Goal: Task Accomplishment & Management: Manage account settings

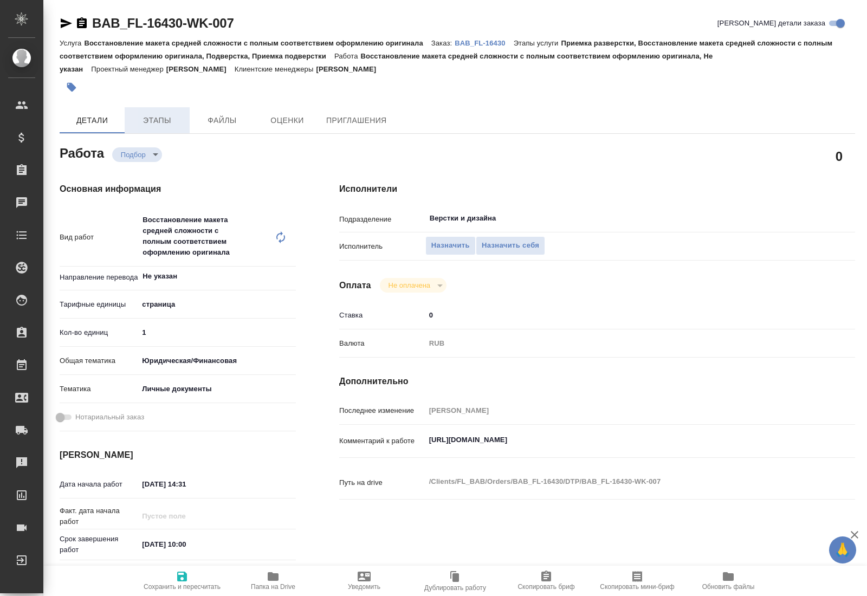
type textarea "x"
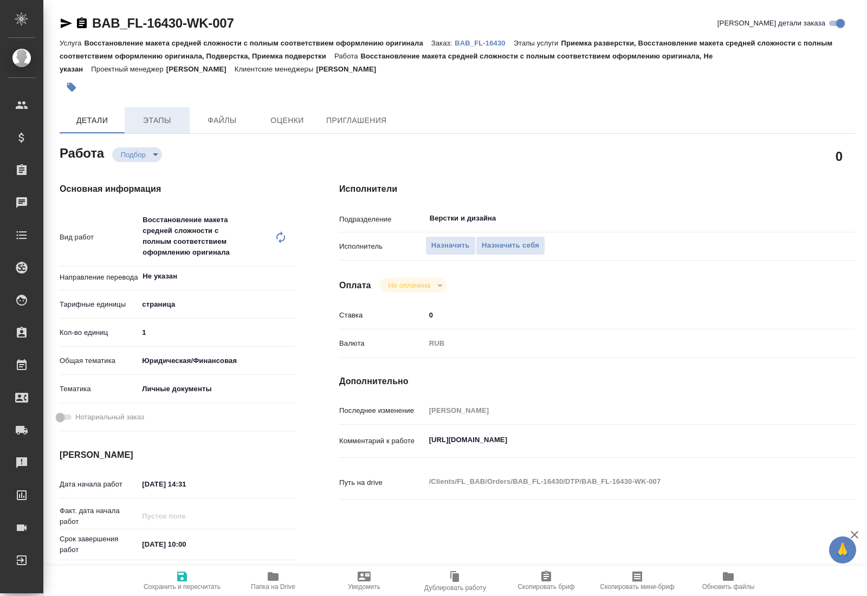
type textarea "x"
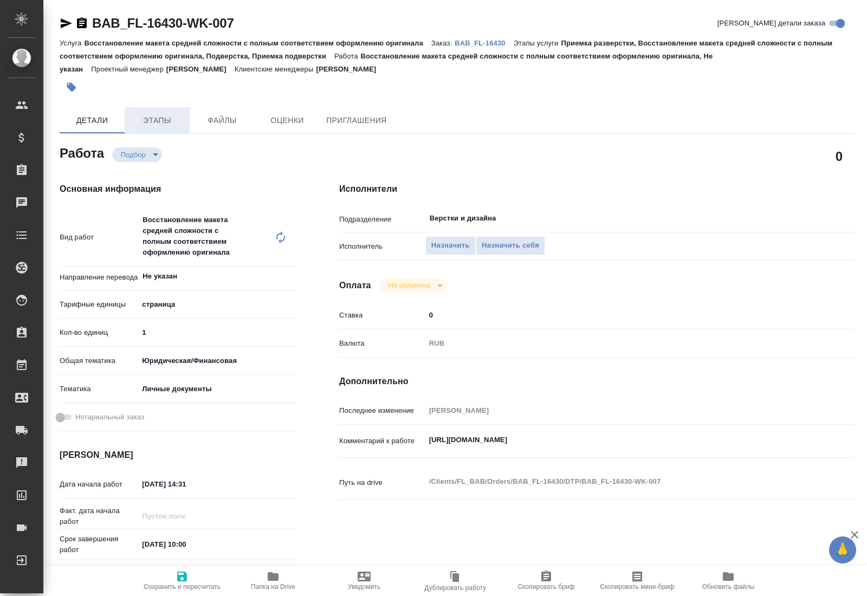
type textarea "x"
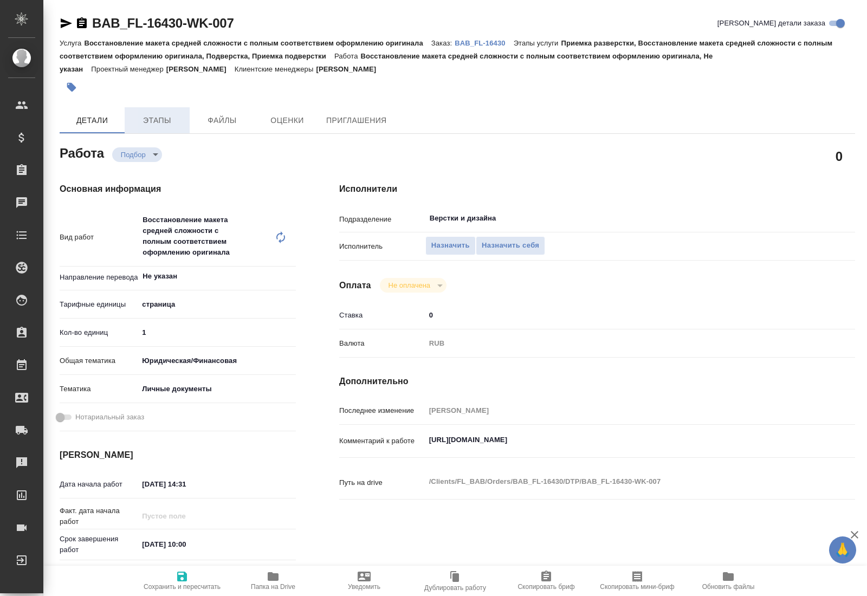
type textarea "x"
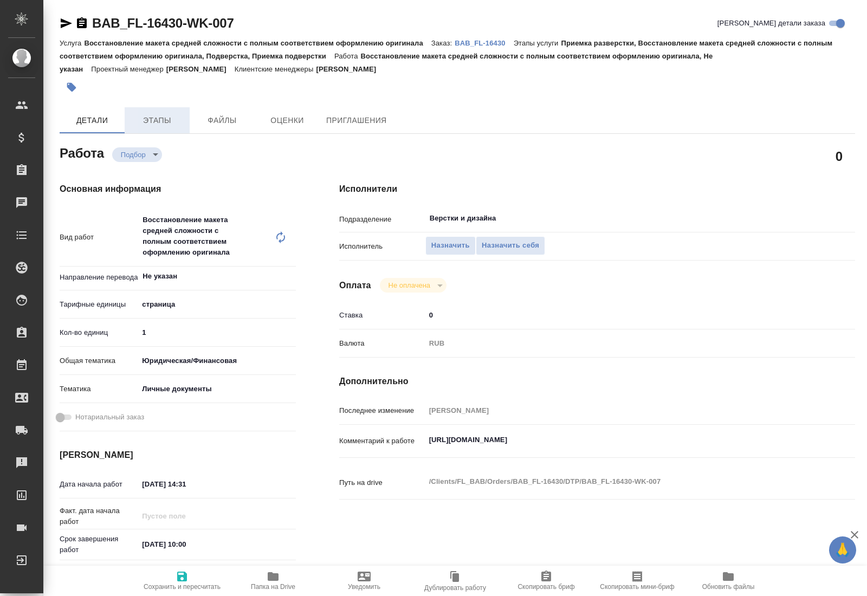
type textarea "x"
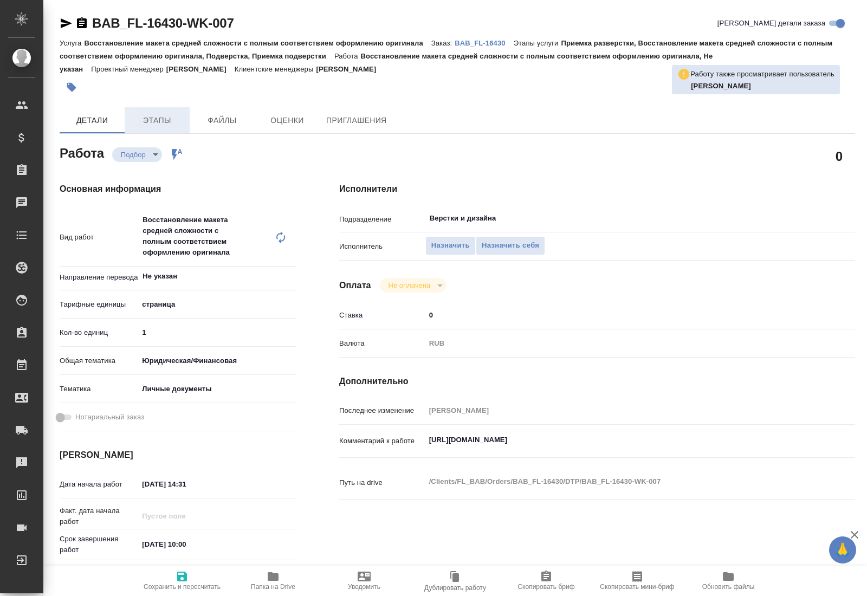
type textarea "x"
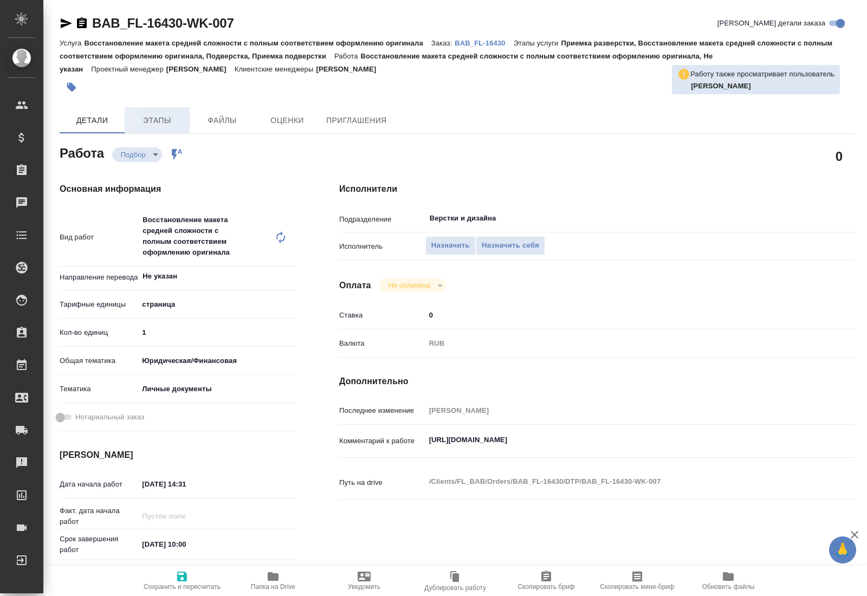
type textarea "x"
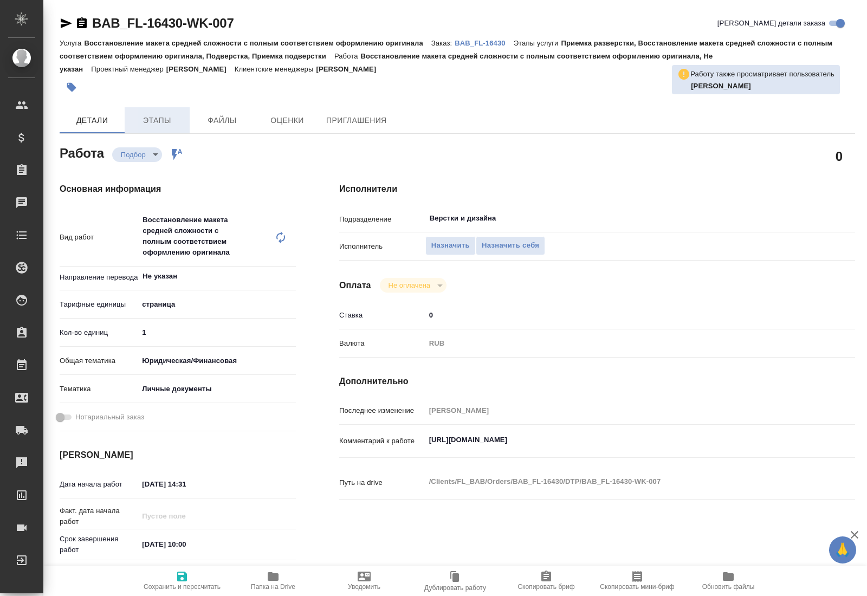
type textarea "x"
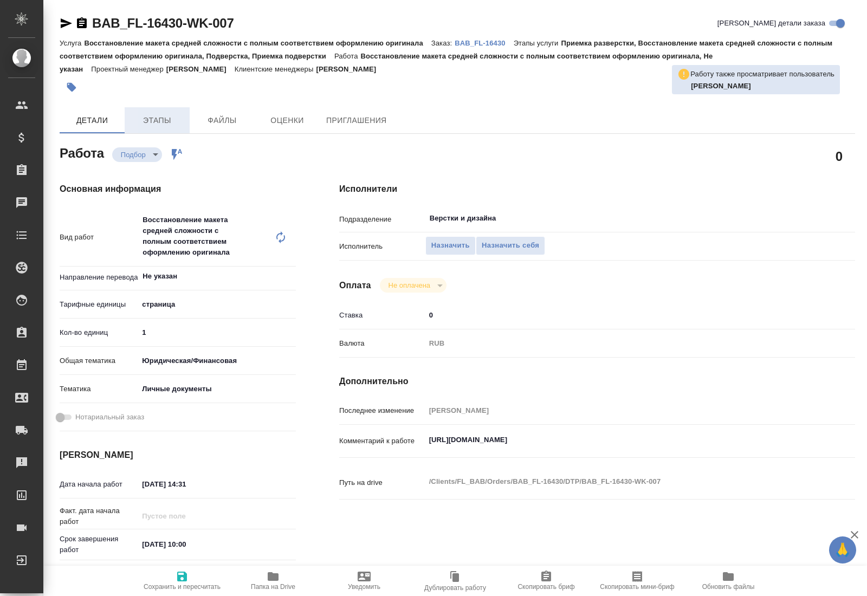
type textarea "x"
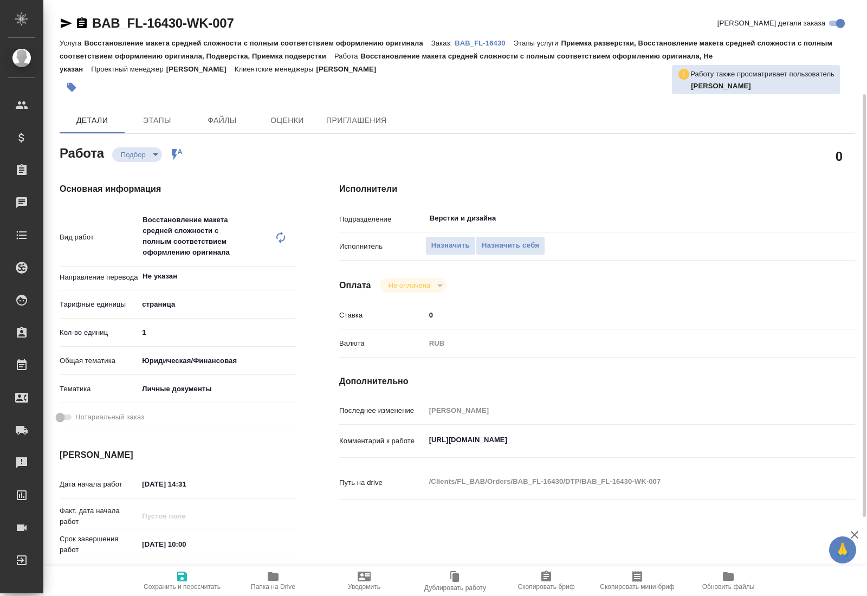
scroll to position [111, 0]
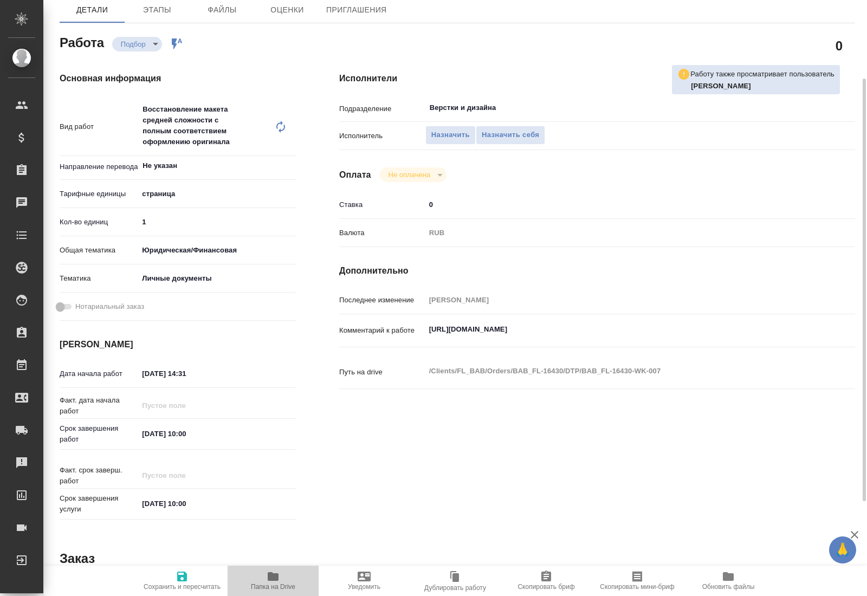
click at [278, 583] on span "Папка на Drive" at bounding box center [273, 587] width 44 height 8
click at [508, 129] on span "Назначить себя" at bounding box center [510, 135] width 57 height 12
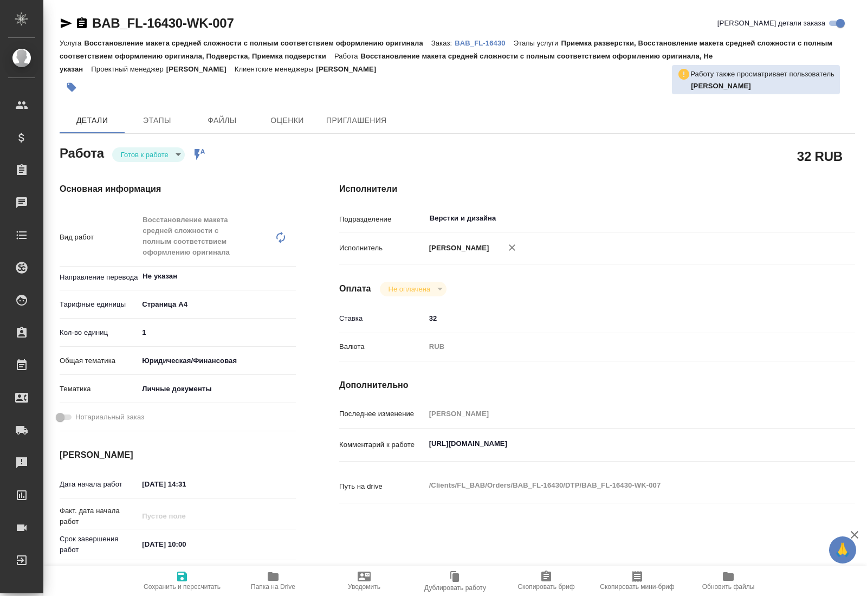
type textarea "x"
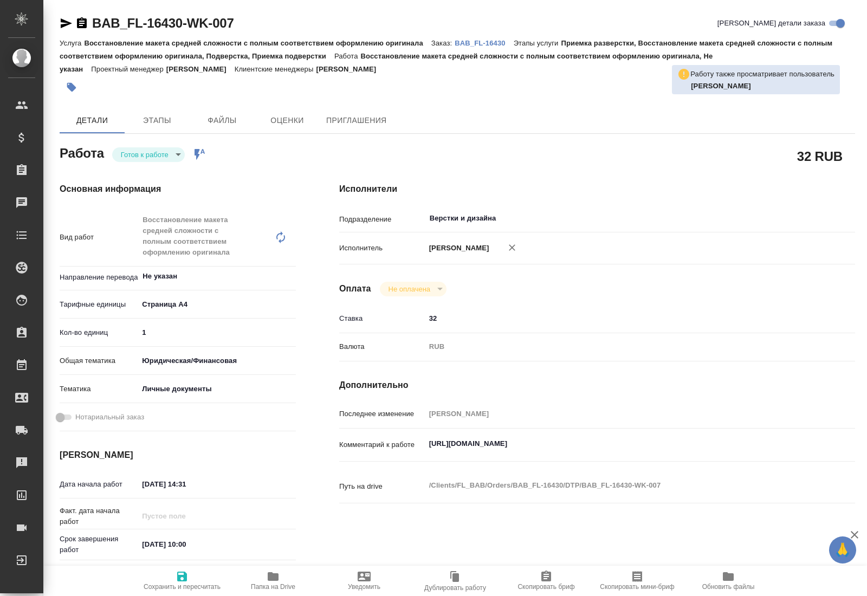
type textarea "x"
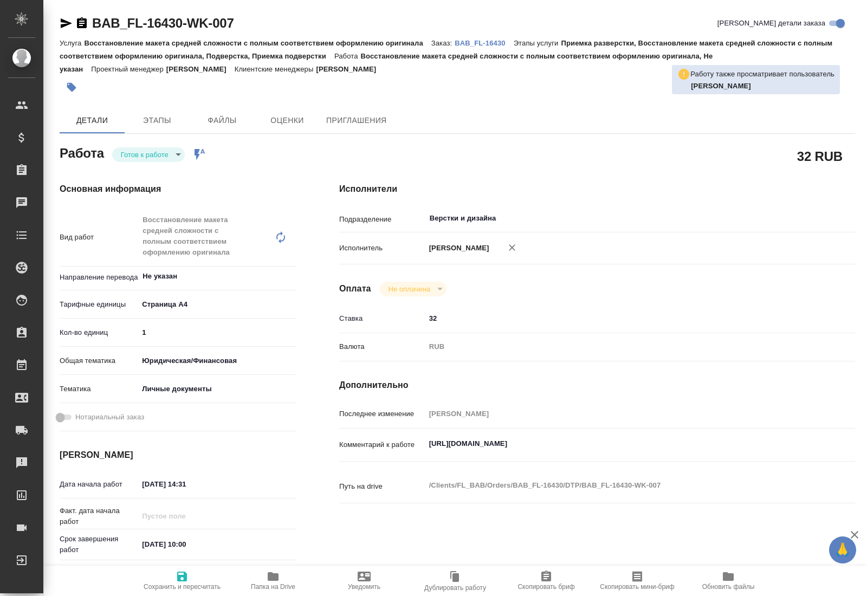
type textarea "x"
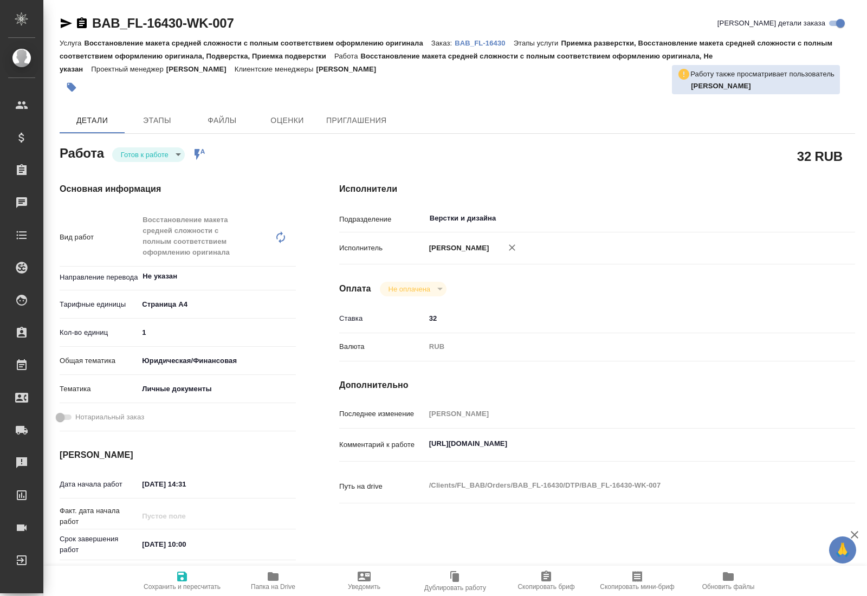
type textarea "x"
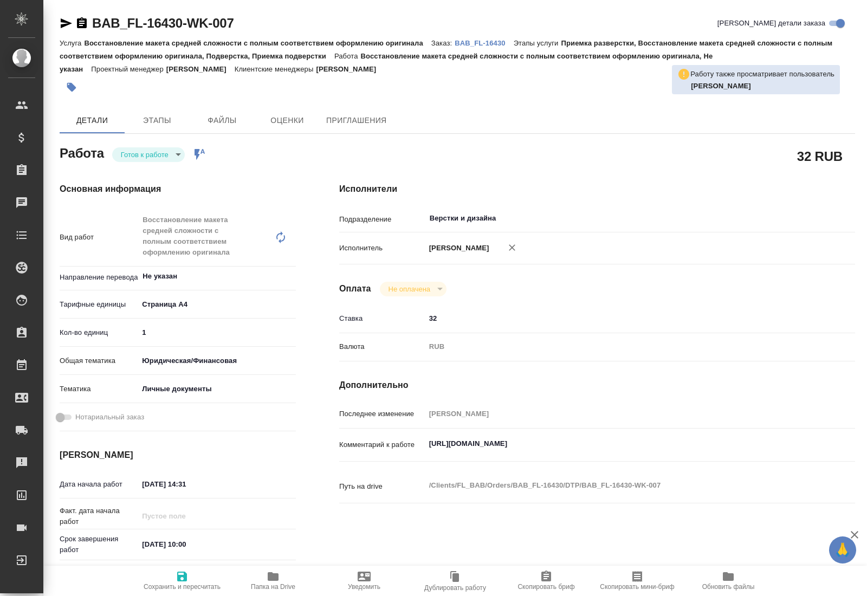
type textarea "x"
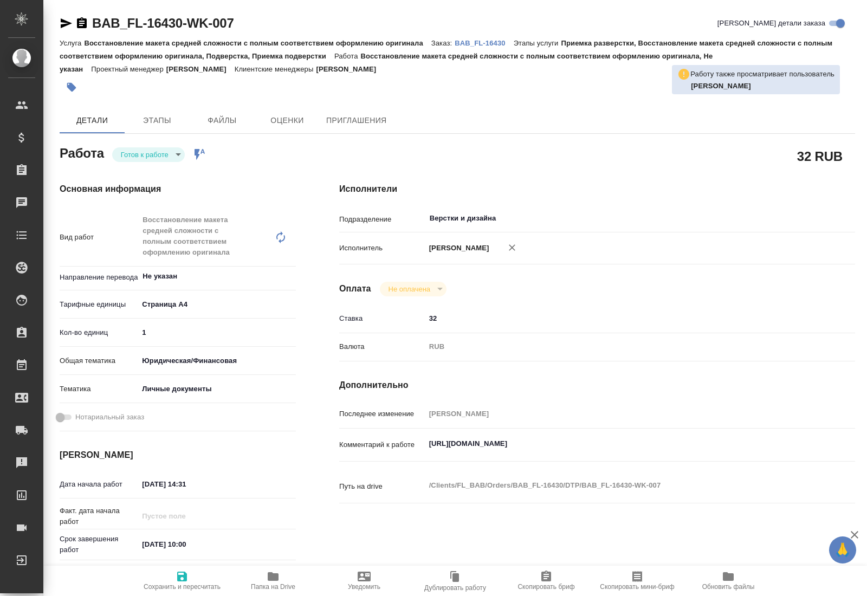
type textarea "x"
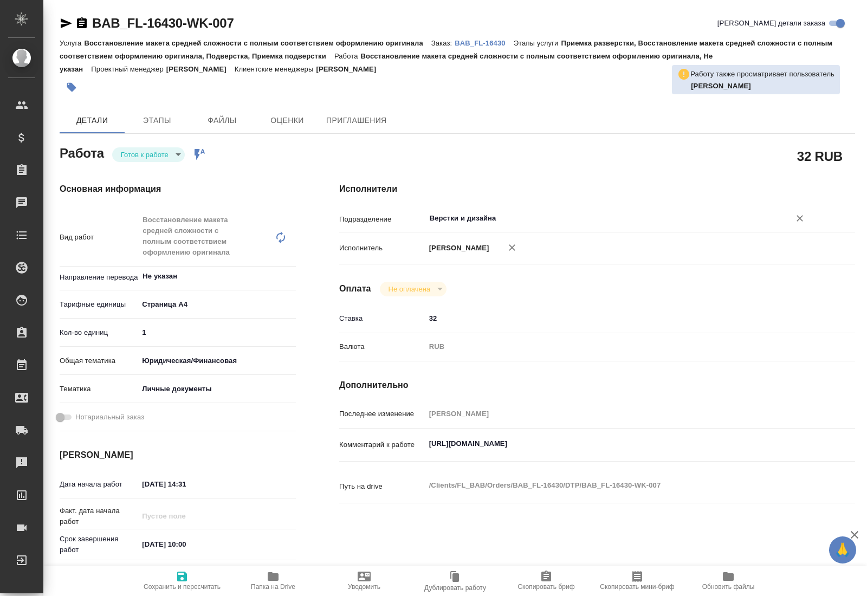
click at [471, 212] on input "Верстки и дизайна" at bounding box center [601, 218] width 344 height 13
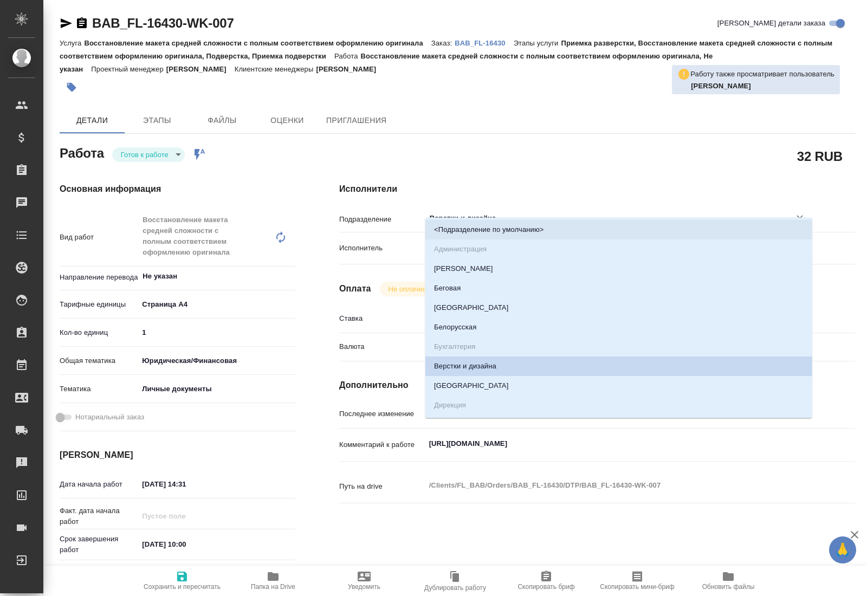
type input "D"
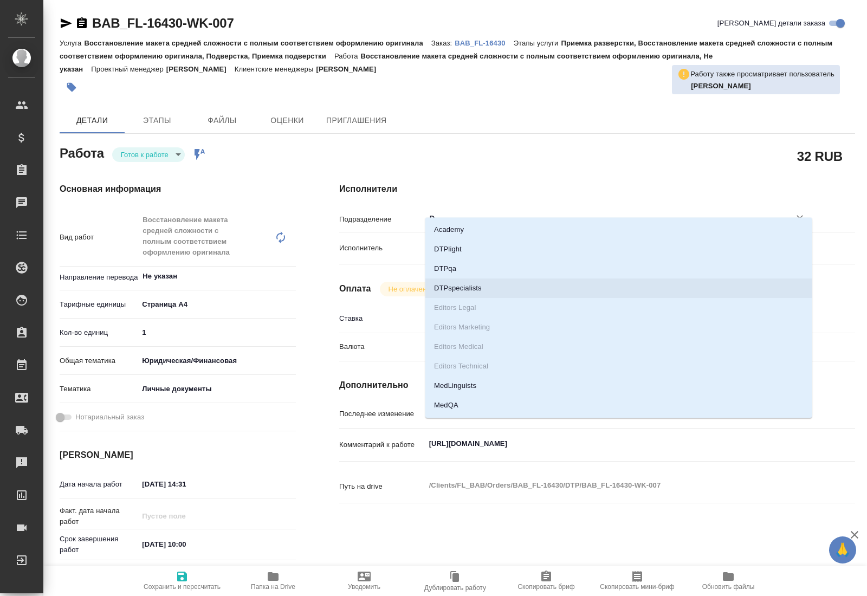
click at [475, 285] on li "DTPspecialists" at bounding box center [618, 288] width 387 height 20
type textarea "x"
type input "DTPspecialists"
type textarea "x"
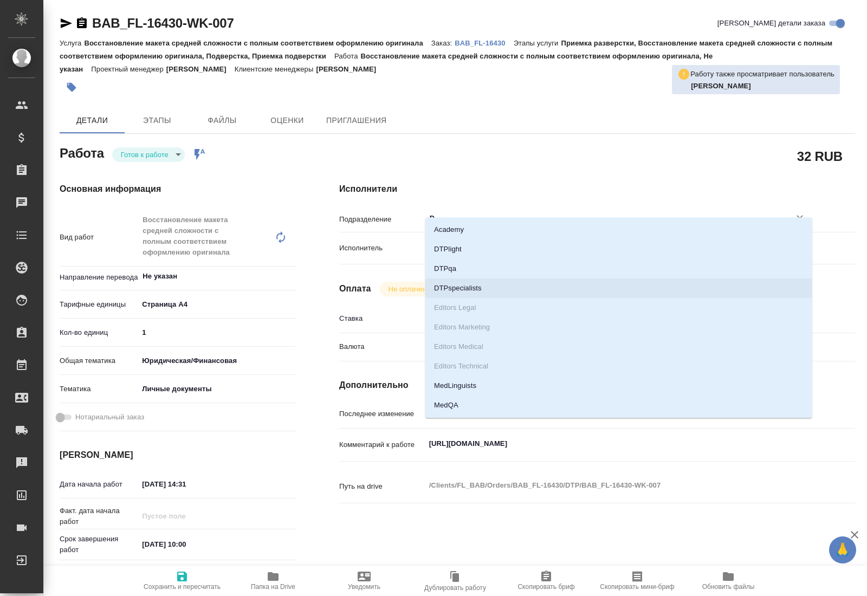
type textarea "x"
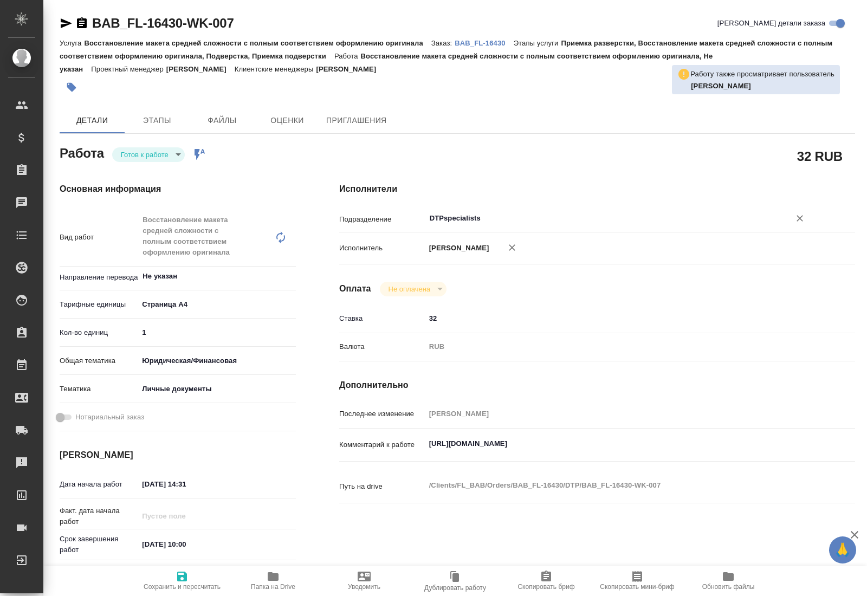
type input "DTPspecialists"
click at [180, 583] on span "Сохранить и пересчитать" at bounding box center [182, 587] width 77 height 8
type textarea "x"
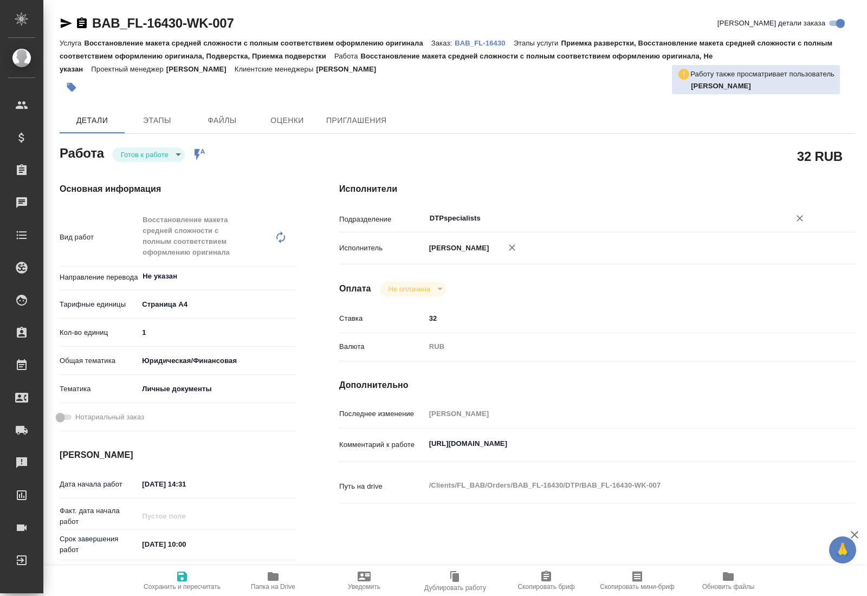
type textarea "x"
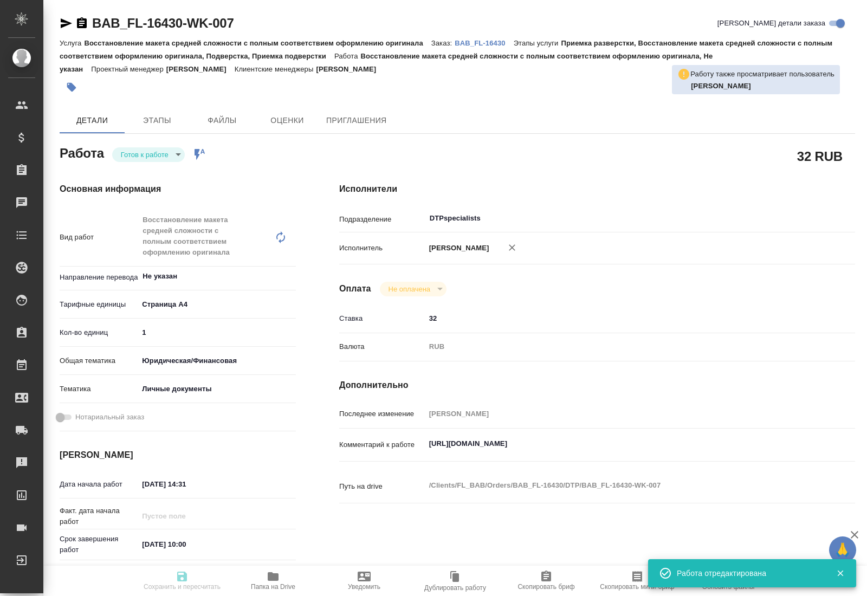
type input "readyForWork"
type textarea "Восстановление макета средней сложности с полным соответствием оформлению ориги…"
type textarea "x"
type input "Не указан"
type input "5f036ec4e16dec2d6b59c8ff"
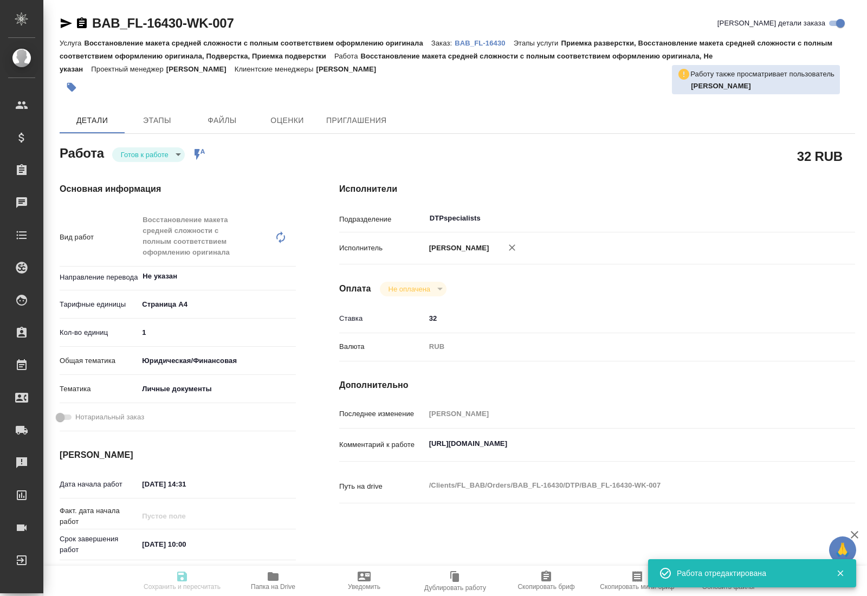
type input "1"
type input "yr-fn"
type input "5a8b8b956a9677013d343cfe"
type input "[DATE] 14:31"
type input "[DATE] 10:00"
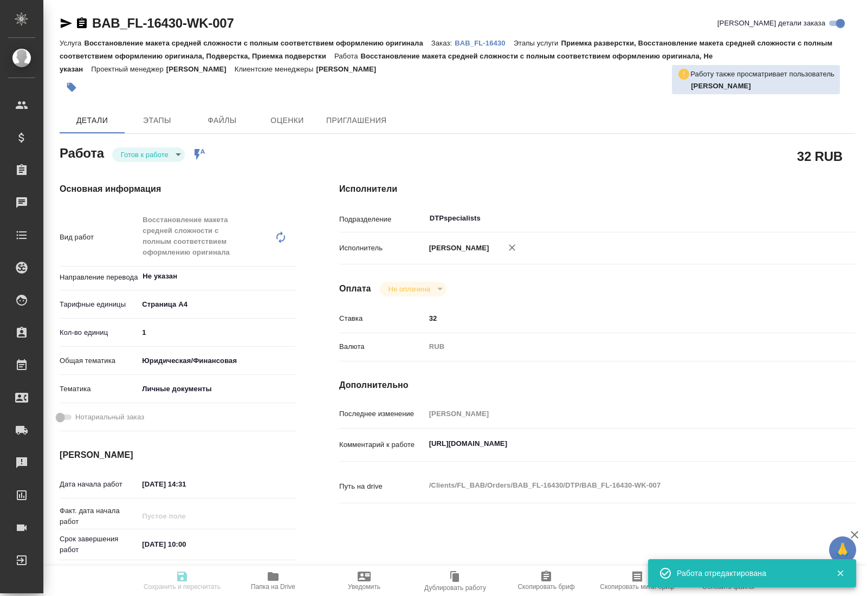
type input "[DATE] 10:00"
type input "DTPspecialists"
type input "notPayed"
type input "32"
type input "RUB"
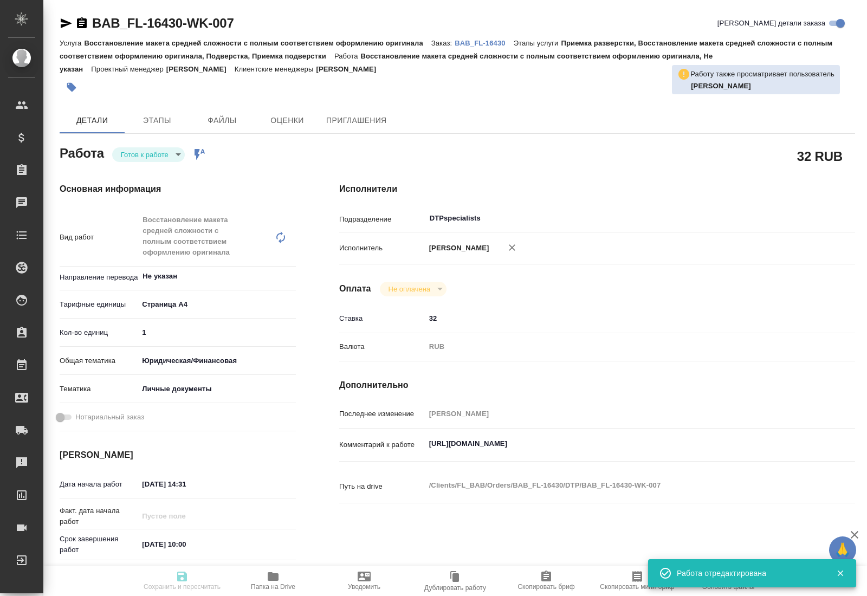
type input "[PERSON_NAME]"
type textarea "[URL][DOMAIN_NAME]"
type textarea "x"
type textarea "/Clients/FL_BAB/Orders/BAB_FL-16430/DTP/BAB_FL-16430-WK-007"
type textarea "x"
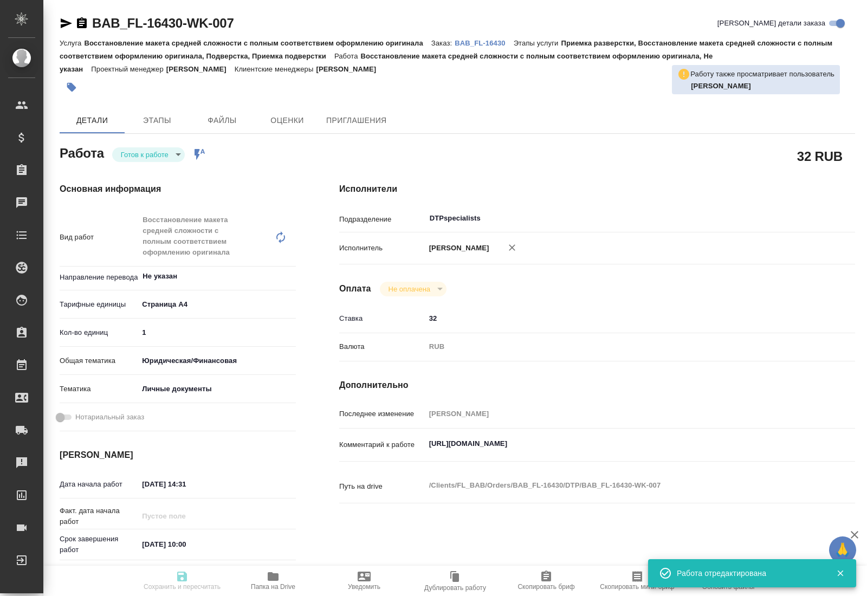
type input "BAB_FL-16430"
type input "Восстановление макета средней сложности с полным соответствием оформлению ориги…"
type input "Приемка разверстки, Восстановление макета средней сложности с полным соответств…"
type input "[PERSON_NAME]"
type input "/Clients/FL_BAB/Orders/BAB_FL-16430"
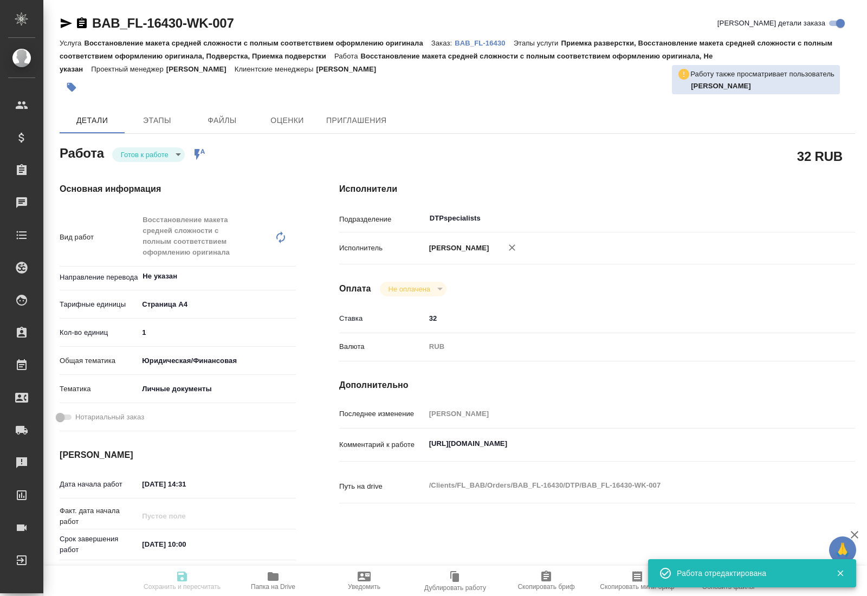
type textarea "x"
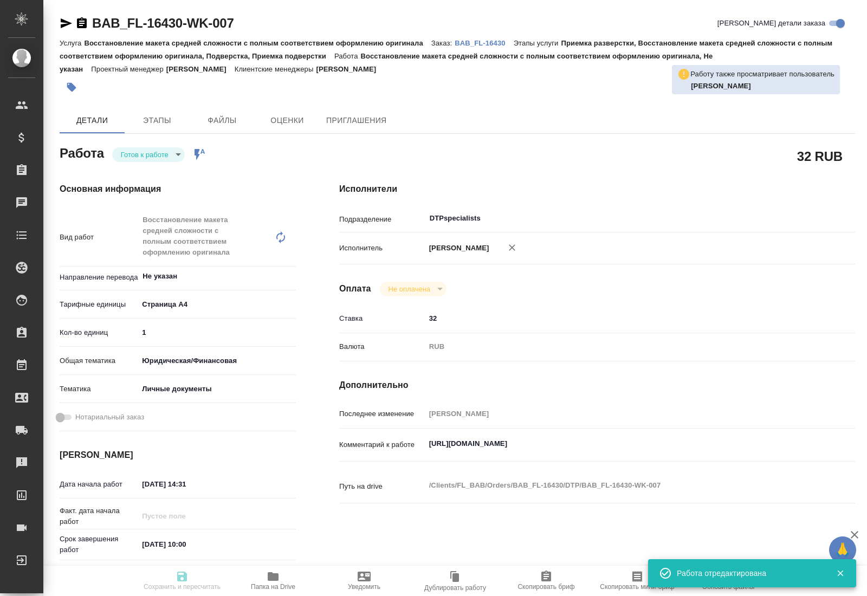
type textarea "x"
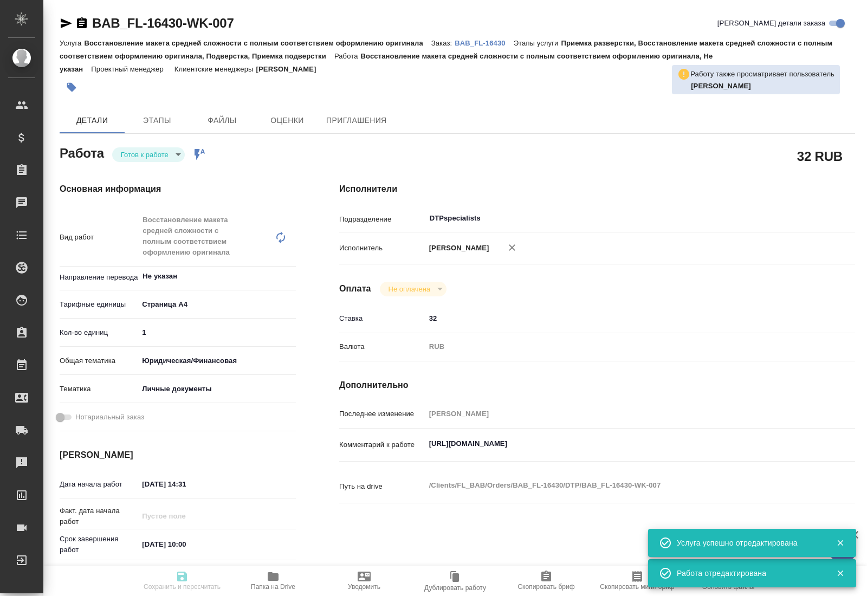
type textarea "x"
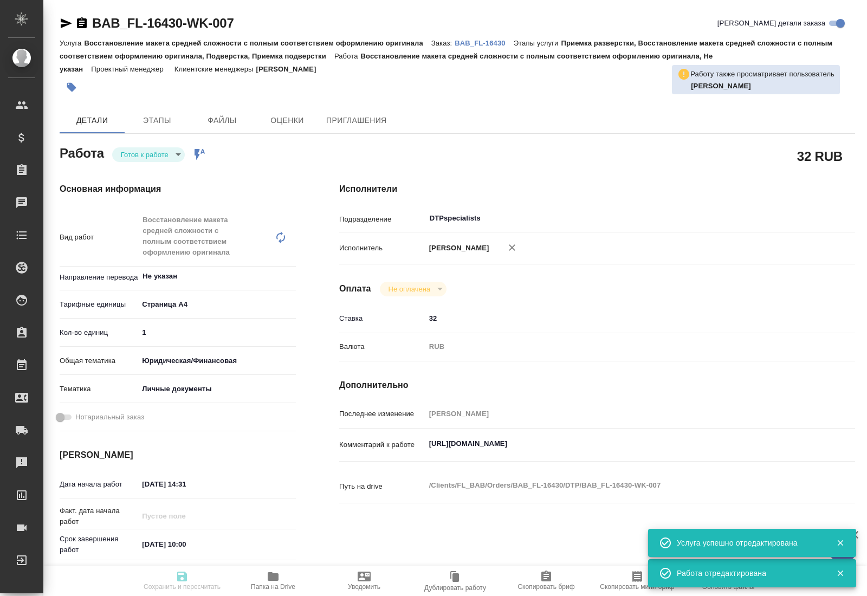
type textarea "x"
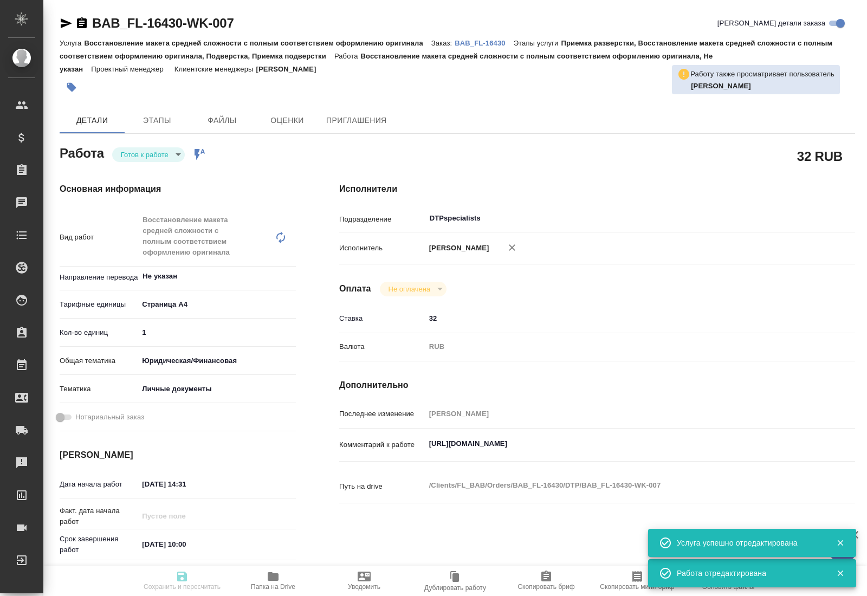
type textarea "x"
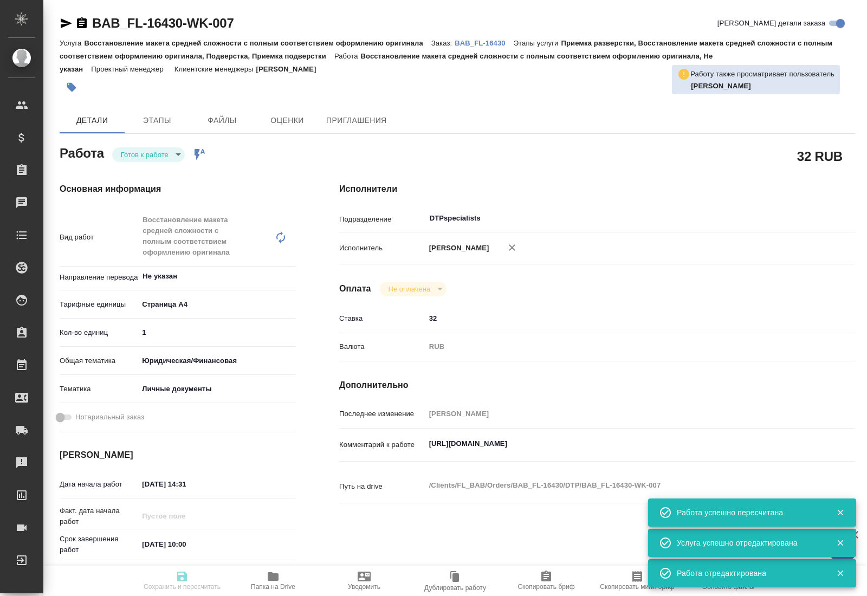
type input "readyForWork"
type textarea "Восстановление макета средней сложности с полным соответствием оформлению ориги…"
type textarea "x"
type input "Не указан"
type input "5f036ec4e16dec2d6b59c8ff"
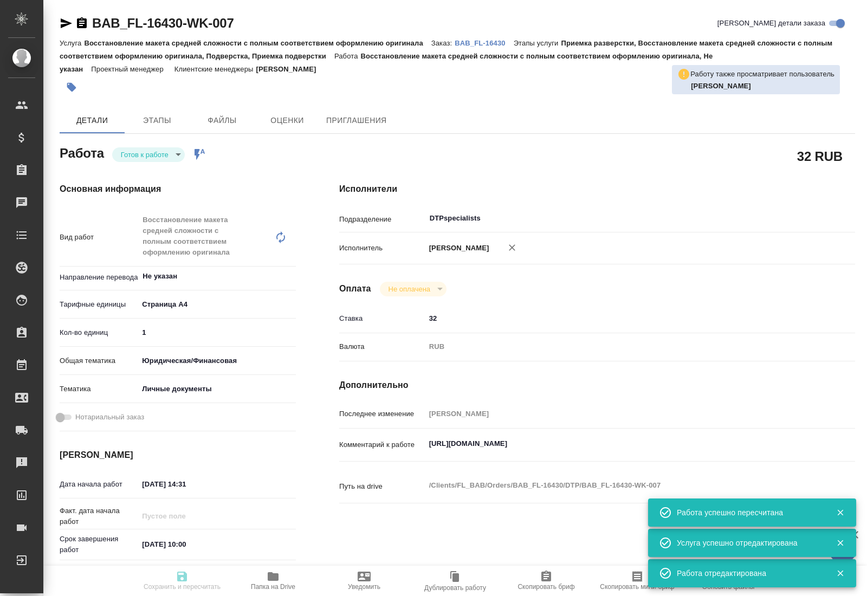
type input "1"
type input "yr-fn"
type input "5a8b8b956a9677013d343cfe"
type input "[DATE] 14:31"
type input "[DATE] 10:00"
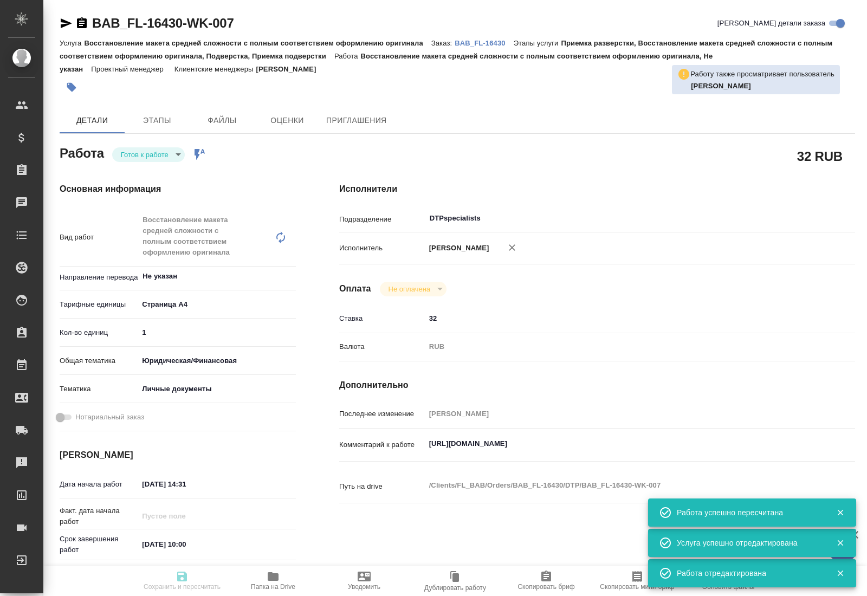
type input "[DATE] 10:00"
type input "DTPspecialists"
type input "notPayed"
type input "32"
type input "RUB"
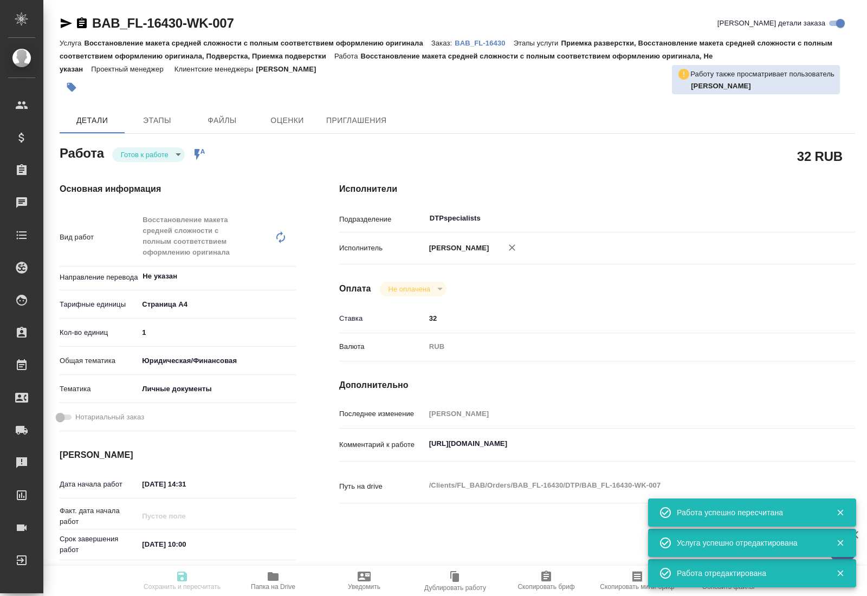
type input "[PERSON_NAME]"
type textarea "[URL][DOMAIN_NAME]"
type textarea "x"
type textarea "/Clients/FL_BAB/Orders/BAB_FL-16430/DTP/BAB_FL-16430-WK-007"
type textarea "x"
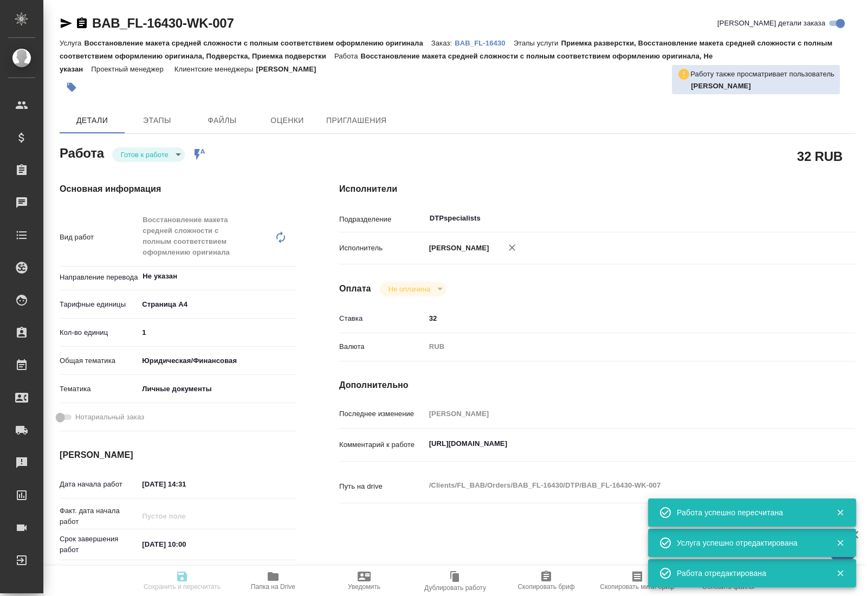
type input "BAB_FL-16430"
type input "Восстановление макета средней сложности с полным соответствием оформлению ориги…"
type input "Приемка разверстки, Восстановление макета средней сложности с полным соответств…"
type input "[PERSON_NAME]"
type input "/Clients/FL_BAB/Orders/BAB_FL-16430"
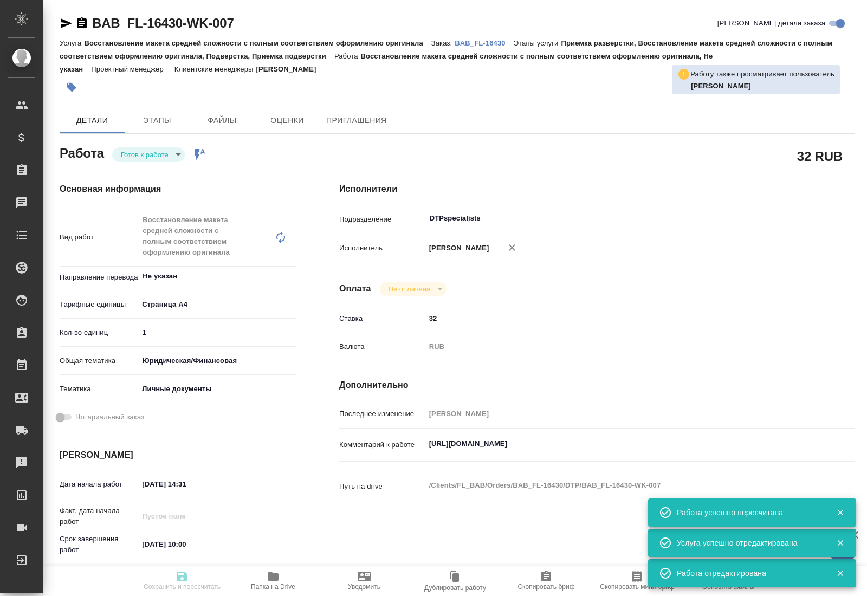
type textarea "x"
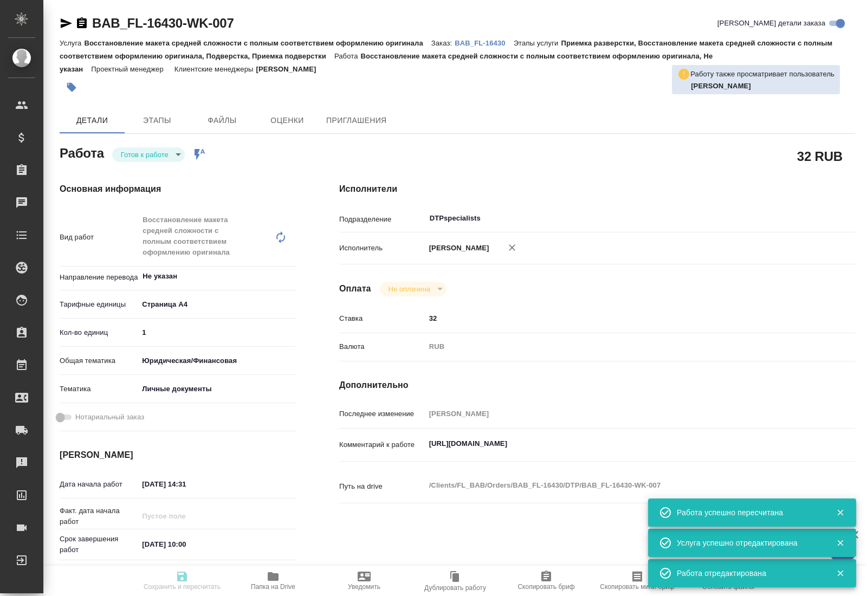
type textarea "x"
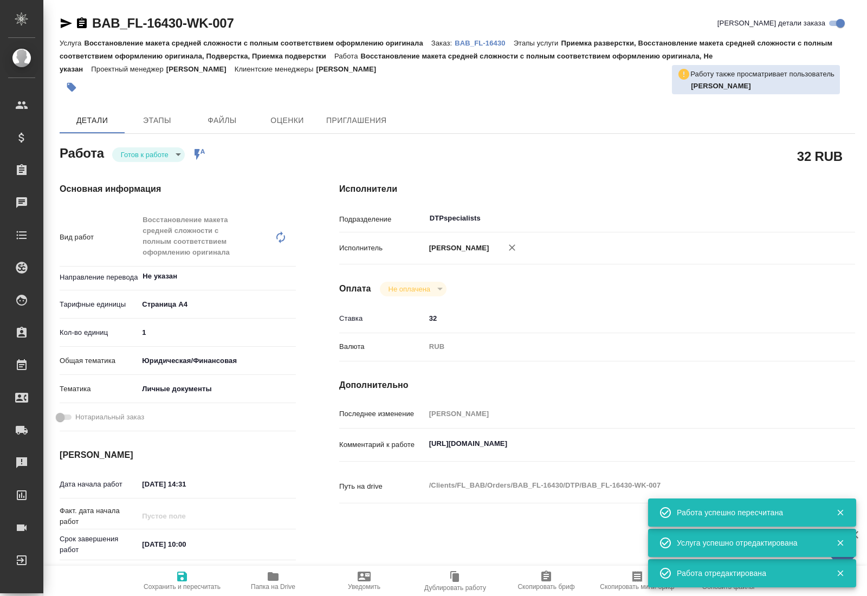
type textarea "x"
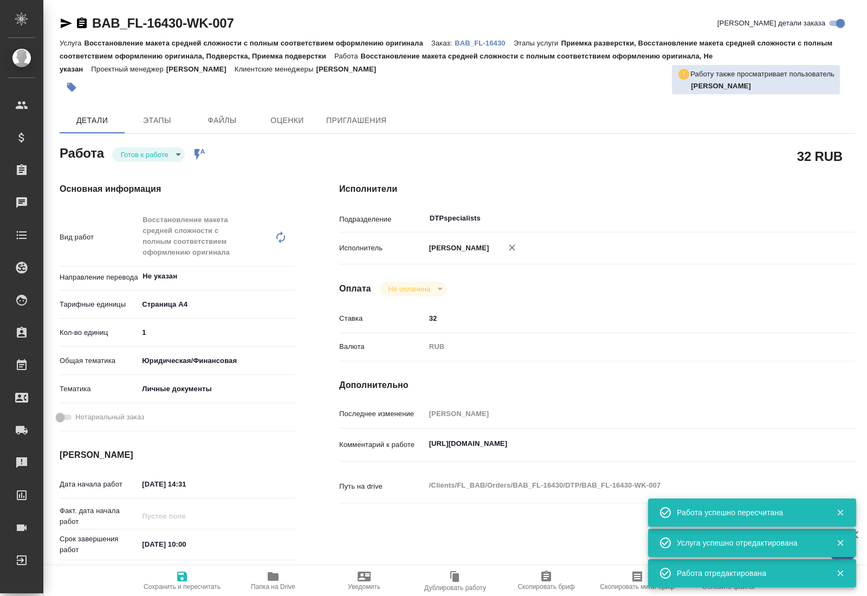
type textarea "x"
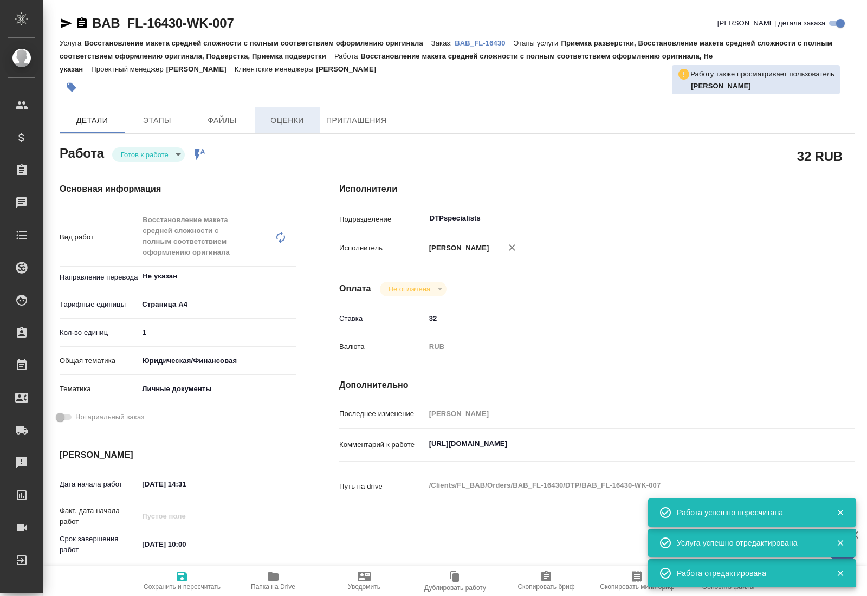
type textarea "x"
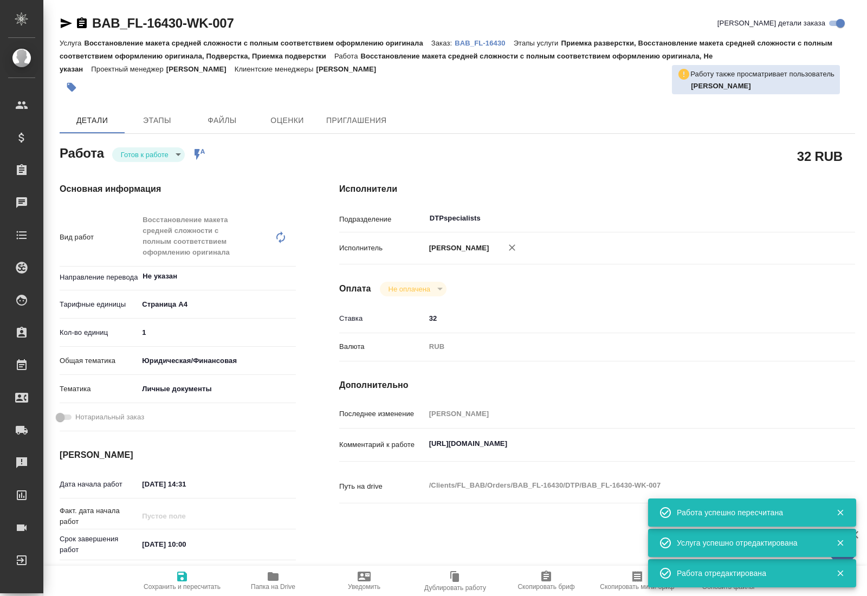
type textarea "x"
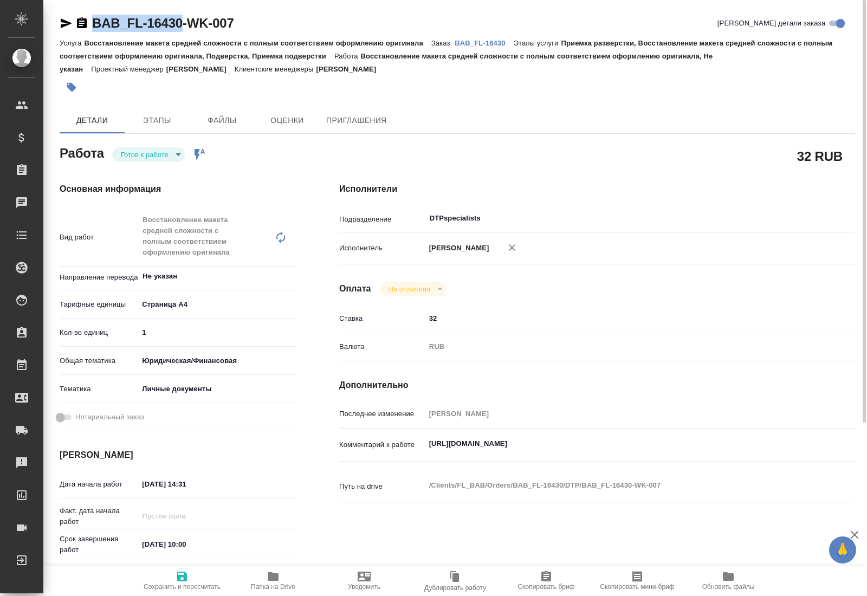
drag, startPoint x: 92, startPoint y: 7, endPoint x: 180, endPoint y: 27, distance: 90.5
click at [180, 27] on div "BAB_FL-16430-WK-007 Кратко детали заказа Услуга Восстановление макета средней с…" at bounding box center [457, 490] width 807 height 981
copy link "BAB_FL-16430"
type textarea "x"
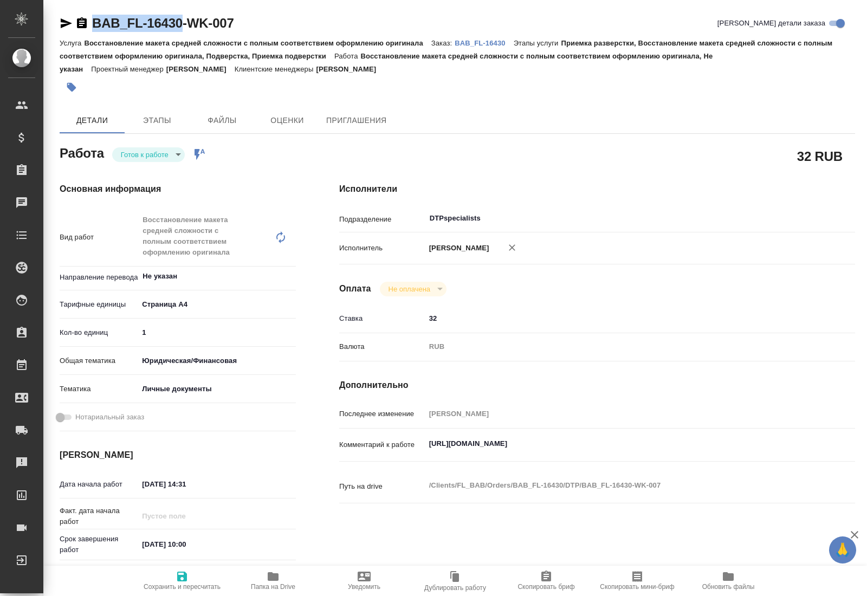
type textarea "x"
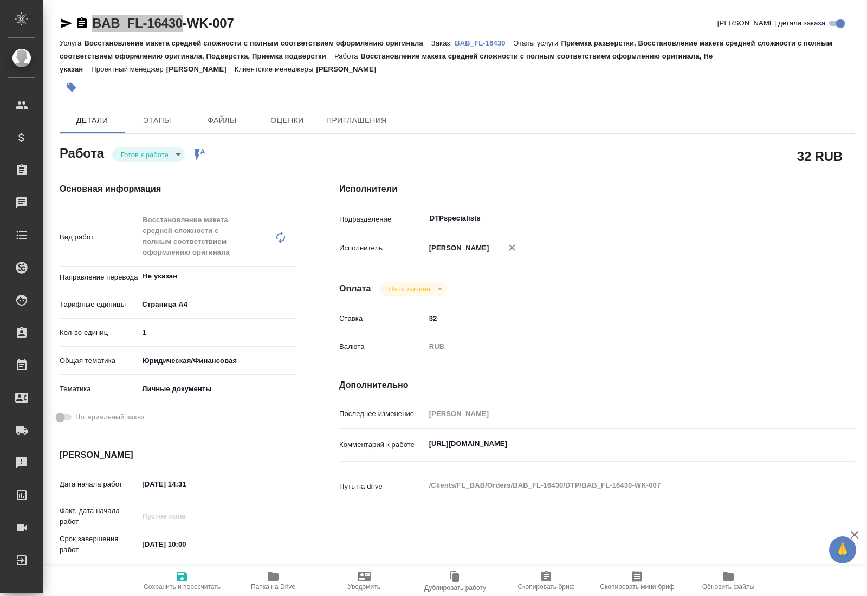
type textarea "x"
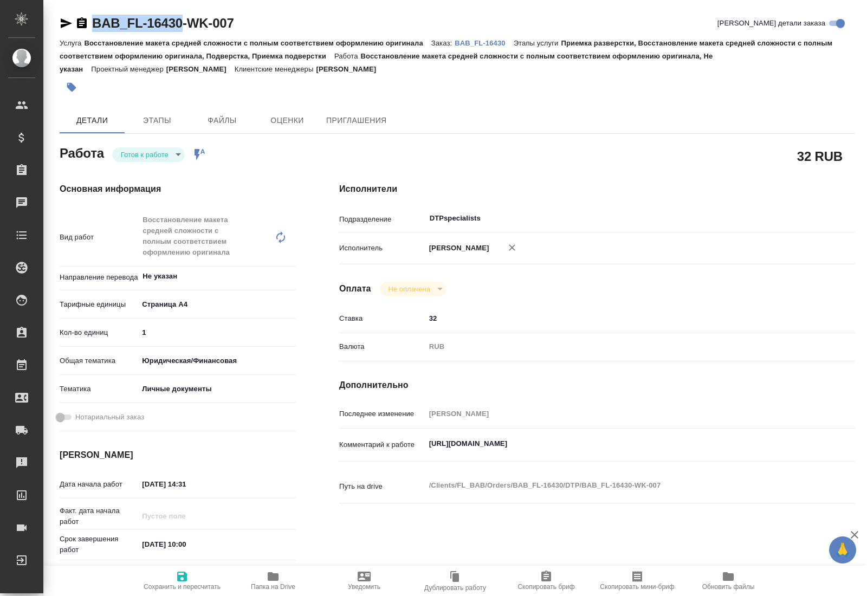
type textarea "x"
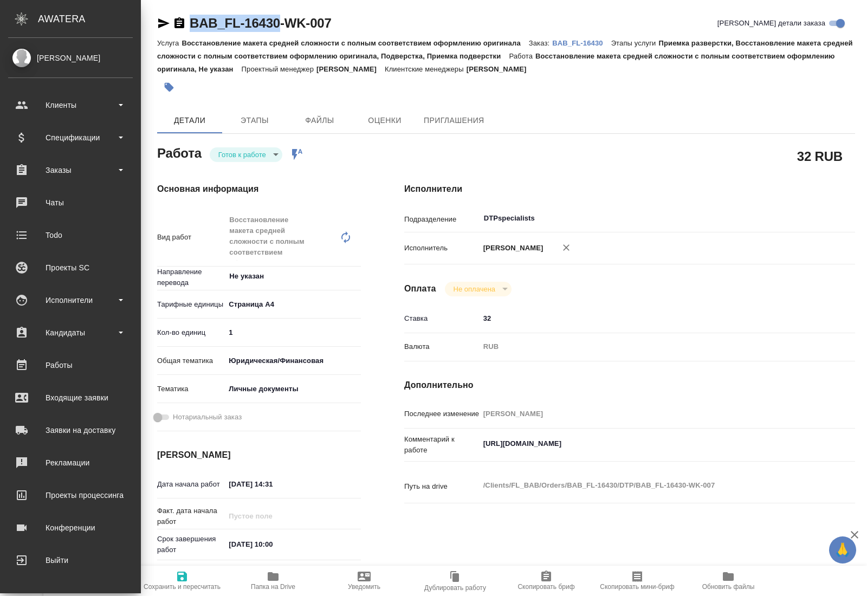
type textarea "x"
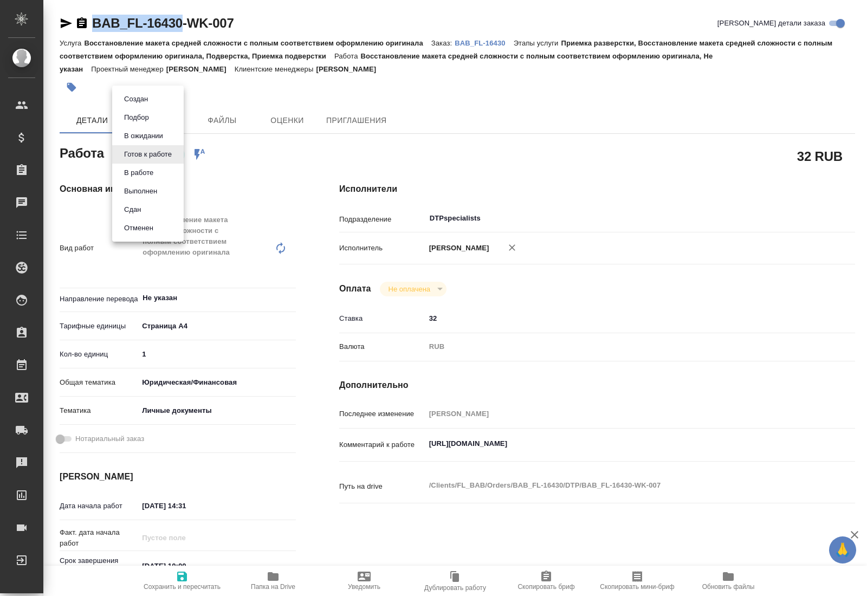
click at [168, 155] on body "🙏 .cls-1 fill:#fff; AWATERA [PERSON_NAME] Спецификации Заказы 0 Чаты Todo Проек…" at bounding box center [433, 298] width 867 height 596
click at [142, 105] on button "В работе" at bounding box center [136, 99] width 30 height 12
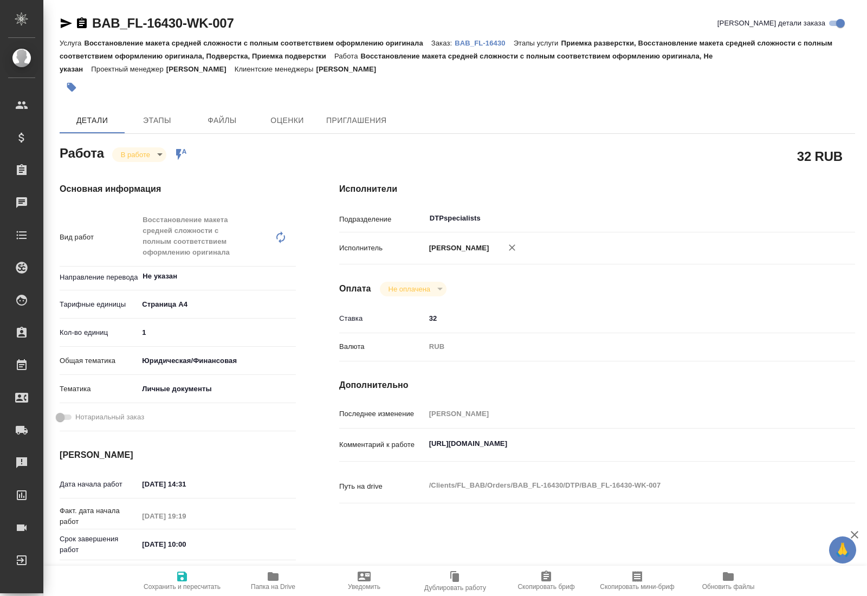
type textarea "x"
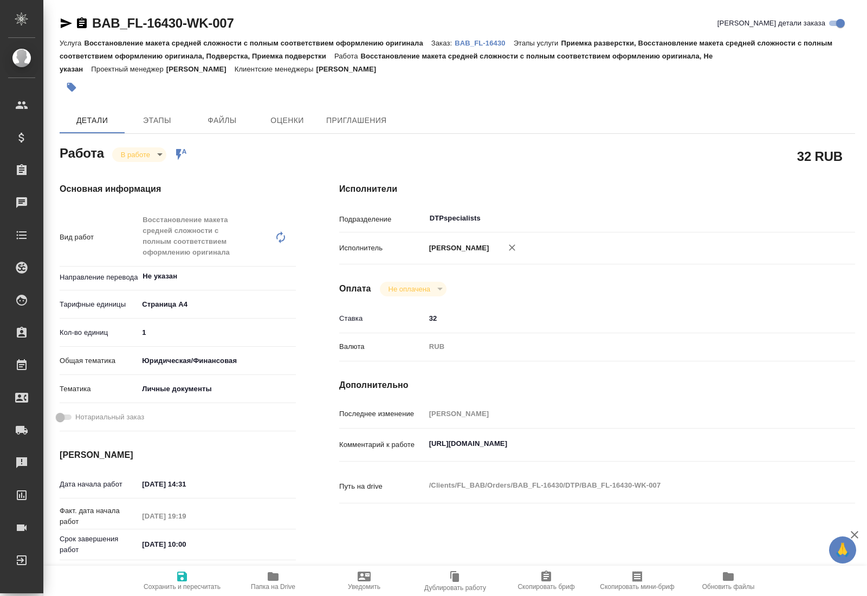
type textarea "x"
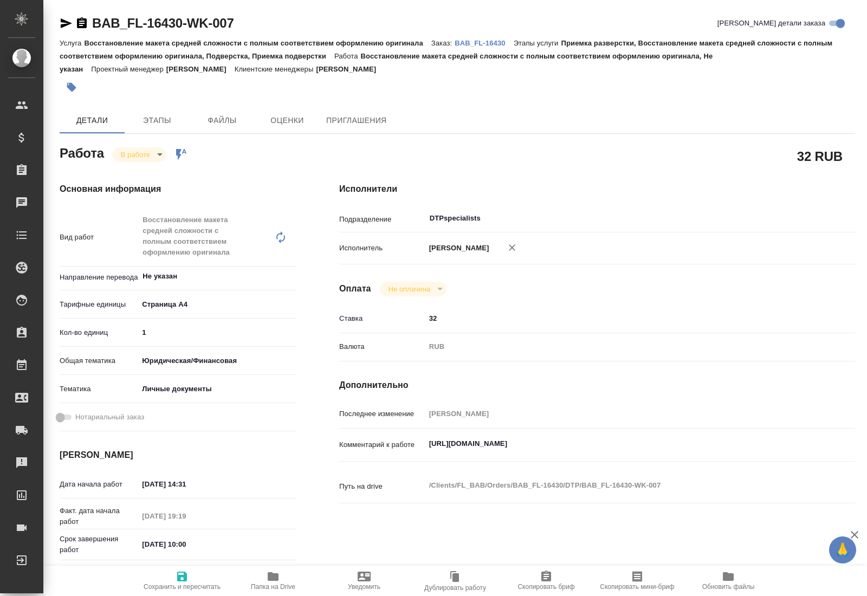
type textarea "x"
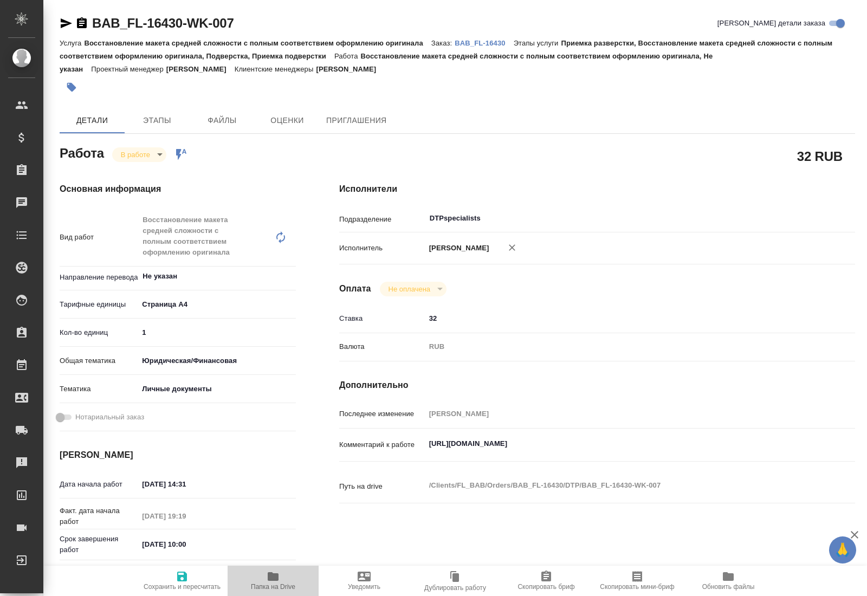
click at [269, 579] on icon "button" at bounding box center [273, 576] width 11 height 9
type textarea "x"
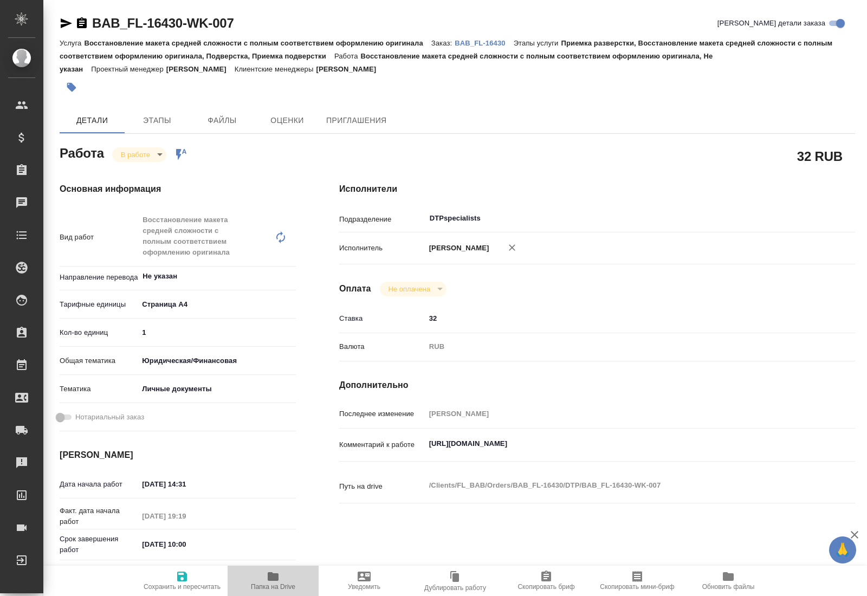
type textarea "x"
click at [150, 158] on body "🙏 .cls-1 fill:#fff; AWATERA [PERSON_NAME] Спецификации Заказы 0 Чаты Todo Проек…" at bounding box center [433, 298] width 867 height 596
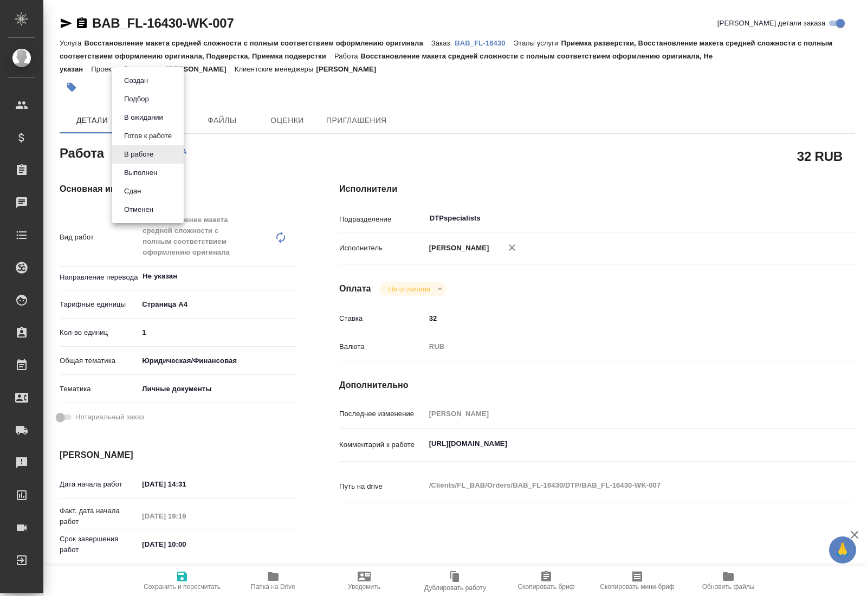
click at [141, 87] on button "Выполнен" at bounding box center [136, 81] width 30 height 12
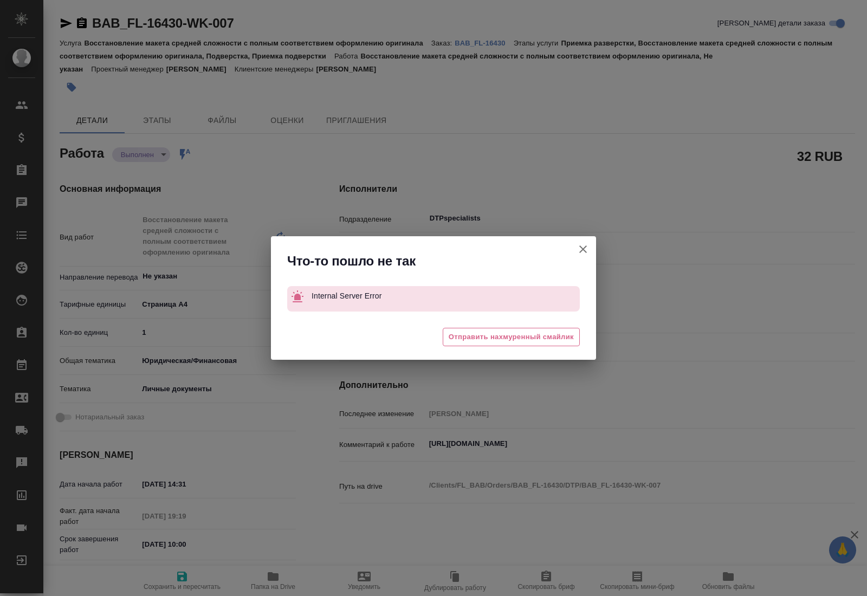
type textarea "x"
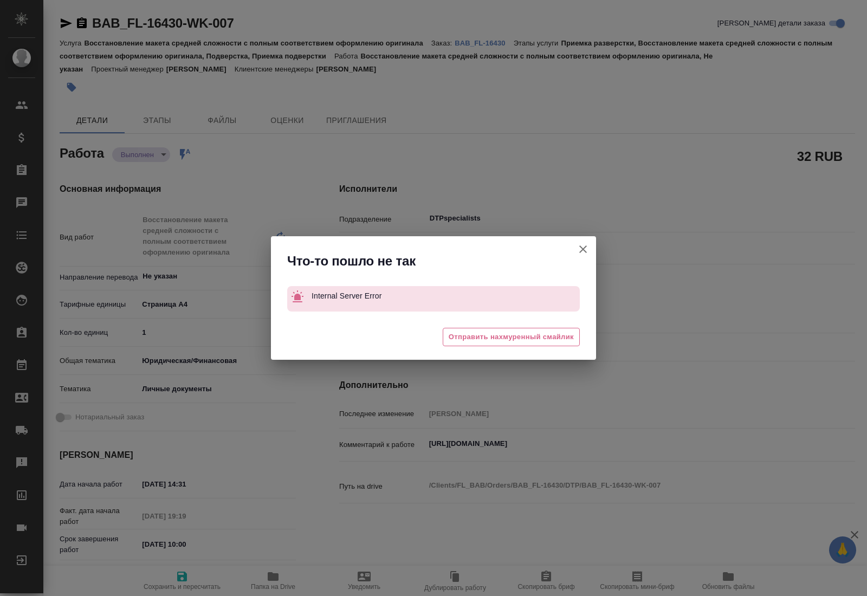
type textarea "x"
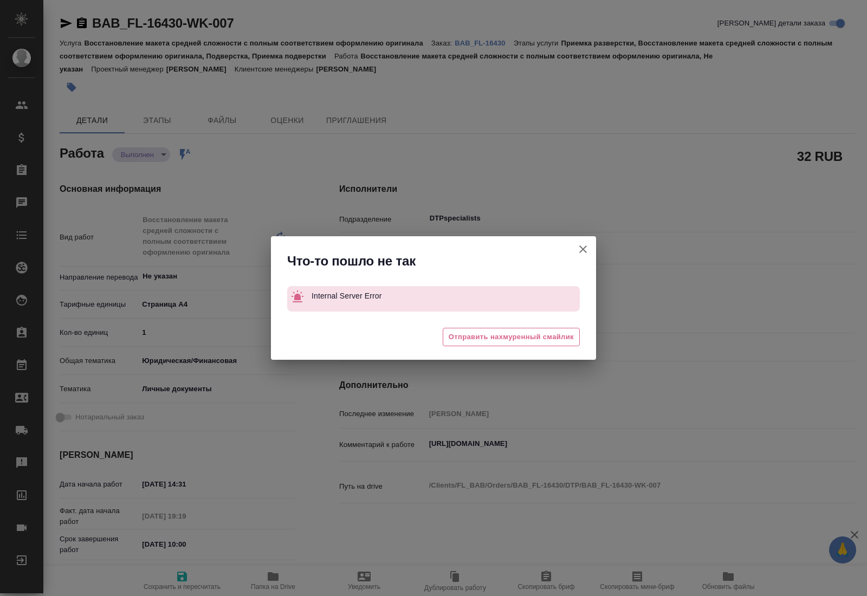
type textarea "x"
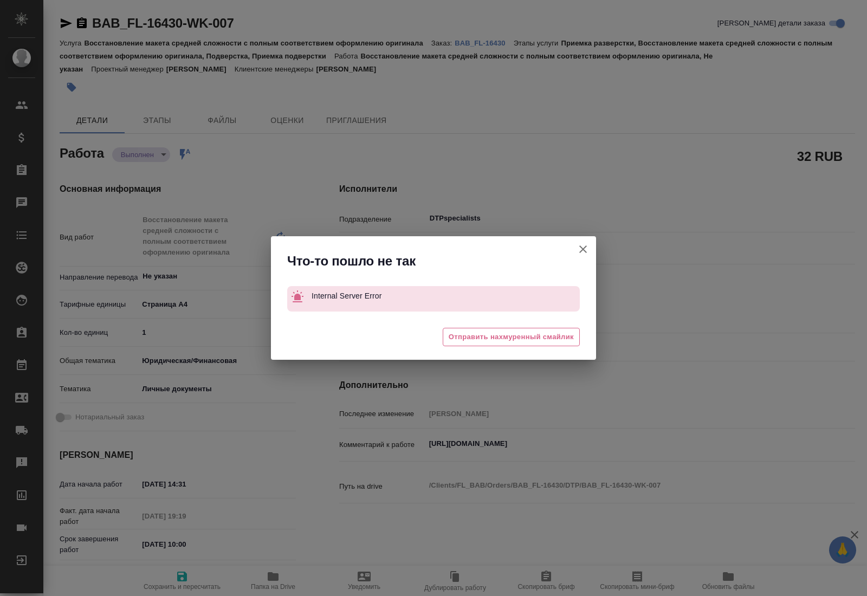
type textarea "x"
click at [582, 247] on icon "button" at bounding box center [582, 249] width 13 height 13
